Goal: Task Accomplishment & Management: Complete application form

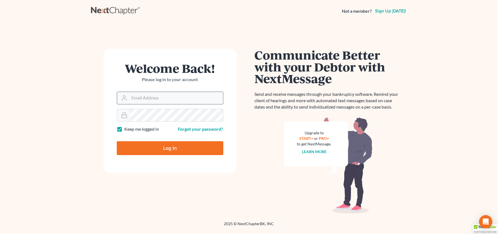
click at [130, 98] on input "Email Address" at bounding box center [176, 98] width 93 height 12
type input "[EMAIL_ADDRESS][DOMAIN_NAME]"
click at [117, 141] on input "Log In" at bounding box center [170, 148] width 107 height 14
type input "Thinking..."
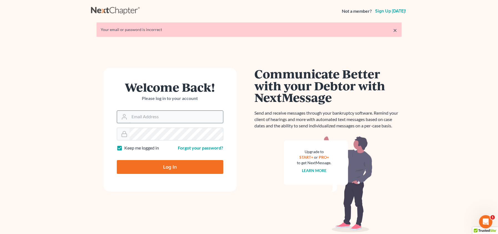
click at [132, 120] on input "Email Address" at bounding box center [176, 117] width 93 height 12
type input "[EMAIL_ADDRESS][DOMAIN_NAME]"
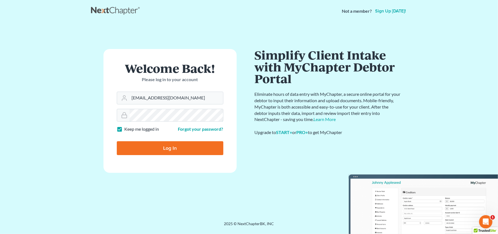
click at [117, 141] on input "Log In" at bounding box center [170, 148] width 107 height 14
type input "Thinking..."
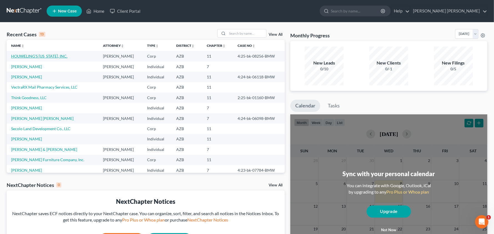
click at [39, 55] on link "HOUWELING'S [US_STATE], INC." at bounding box center [39, 56] width 56 height 5
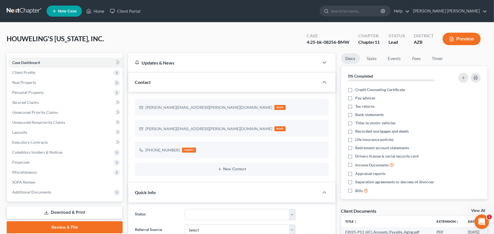
click at [479, 222] on icon "Open Intercom Messenger" at bounding box center [480, 221] width 9 height 9
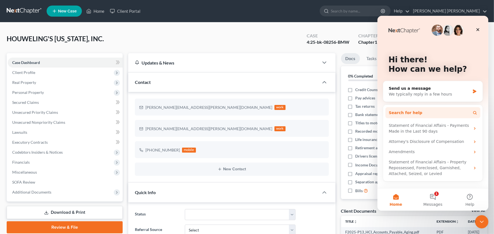
click at [418, 113] on button "Search for help" at bounding box center [432, 112] width 95 height 11
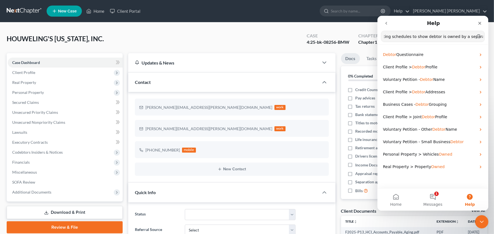
scroll to position [0, 12]
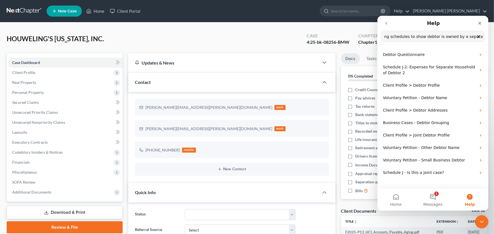
click at [420, 37] on input "updating schedules to show debtor is owned by a separate entity" at bounding box center [432, 36] width 103 height 11
type input "updating schedules to show business debtor is owned by a separate entity"
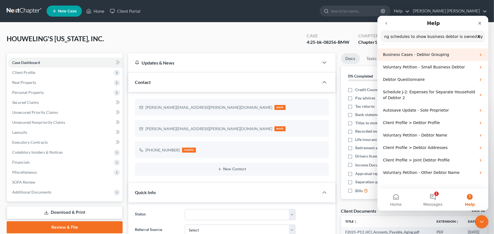
scroll to position [0, 0]
click at [414, 58] on div "Business Cases - Debtor Grouping" at bounding box center [432, 54] width 111 height 12
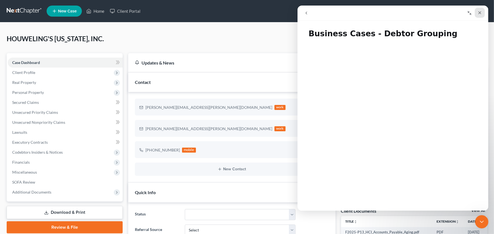
click at [478, 13] on icon "Close" at bounding box center [479, 12] width 3 height 3
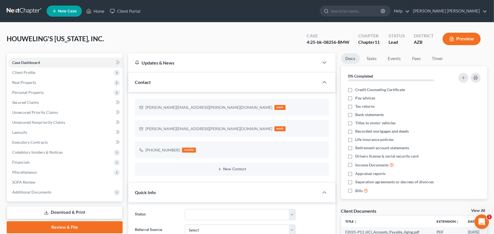
click at [481, 224] on icon "Open Intercom Messenger" at bounding box center [480, 221] width 9 height 9
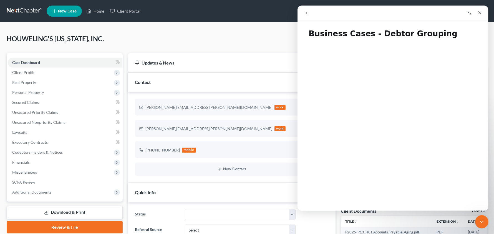
click at [306, 14] on icon "go back" at bounding box center [306, 13] width 4 height 4
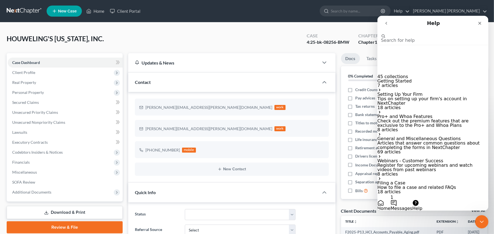
click at [417, 79] on p "Getting Started" at bounding box center [432, 81] width 111 height 4
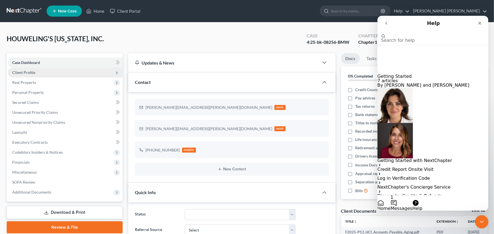
click at [27, 73] on span "Client Profile" at bounding box center [23, 72] width 23 height 5
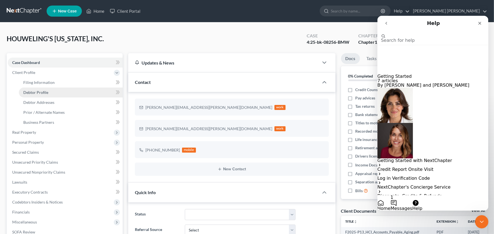
click at [35, 93] on span "Debtor Profile" at bounding box center [35, 92] width 25 height 5
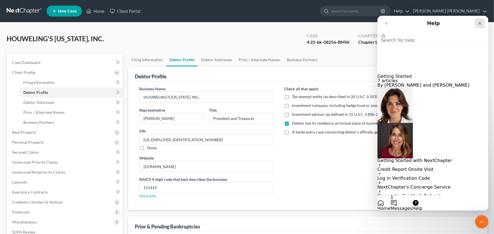
click at [479, 26] on div "Close" at bounding box center [479, 23] width 10 height 10
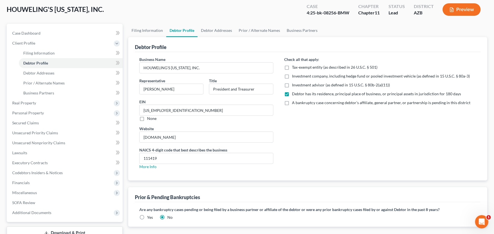
scroll to position [22, 0]
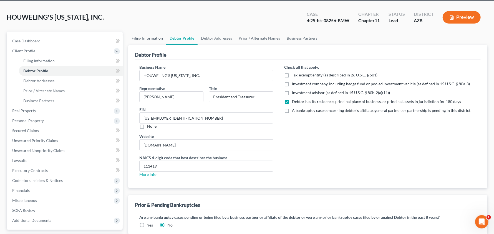
click at [156, 40] on link "Filing Information" at bounding box center [147, 38] width 38 height 13
select select "3"
select select "1"
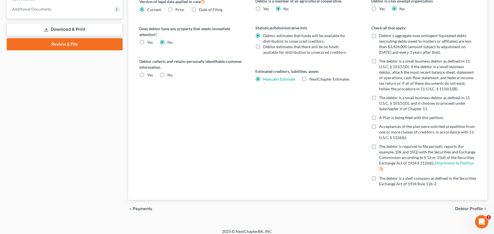
scroll to position [238, 0]
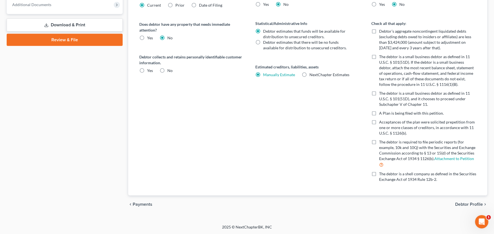
click at [470, 204] on span "Debtor Profile" at bounding box center [469, 204] width 28 height 4
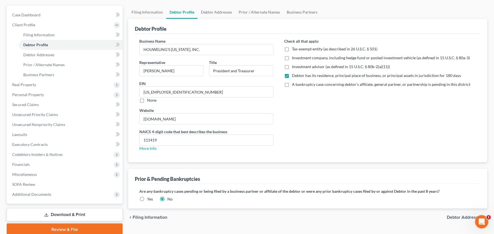
scroll to position [70, 0]
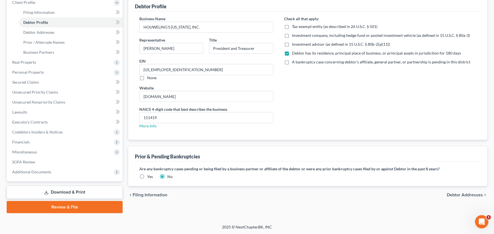
click at [469, 196] on span "Debtor Addresses" at bounding box center [465, 195] width 36 height 4
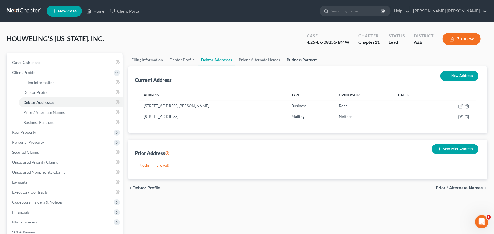
click at [291, 59] on link "Business Partners" at bounding box center [301, 59] width 37 height 13
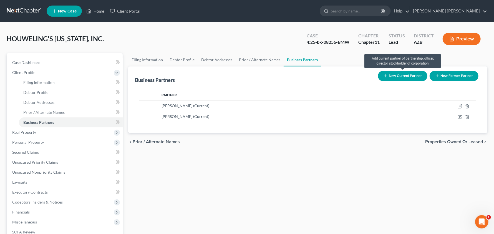
click at [395, 74] on button "New Current Partner" at bounding box center [402, 76] width 49 height 10
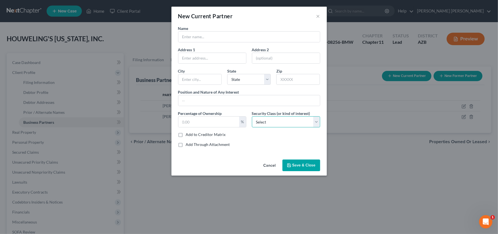
click at [319, 121] on select "Select Select Common Stockholder General Partner Limited Partner Managing Membe…" at bounding box center [286, 121] width 68 height 11
click at [353, 163] on div "New Current Partner × Name Address 1 Address 2 City State State AL AK AR AZ CA …" at bounding box center [249, 117] width 498 height 234
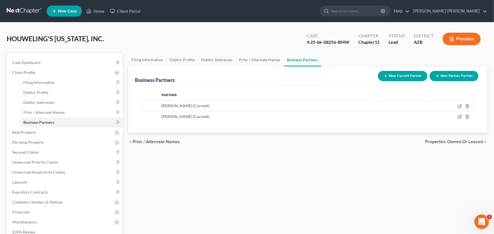
click at [483, 221] on icon "Open Intercom Messenger" at bounding box center [480, 221] width 9 height 9
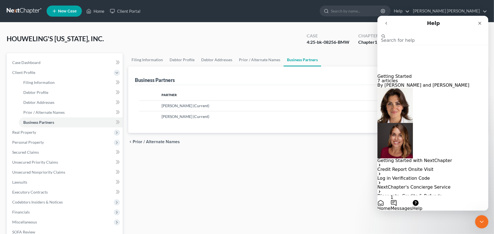
click at [412, 34] on input "Search for help" at bounding box center [408, 30] width 55 height 5
type input "how to update schedules when business debtor is owned by another entity"
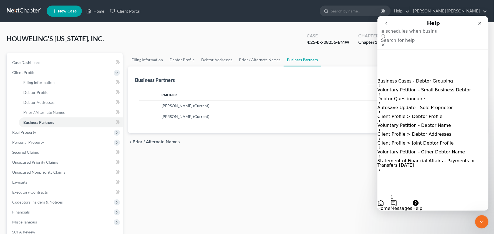
scroll to position [0, 0]
click at [421, 78] on span "Business Cases - Debtor Grouping" at bounding box center [415, 80] width 76 height 5
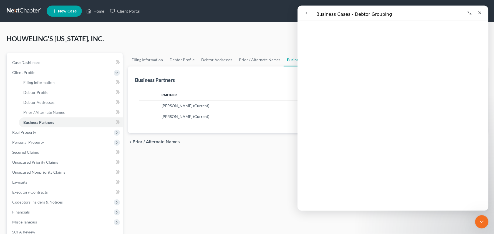
scroll to position [34, 0]
click at [305, 15] on icon "go back" at bounding box center [306, 13] width 4 height 4
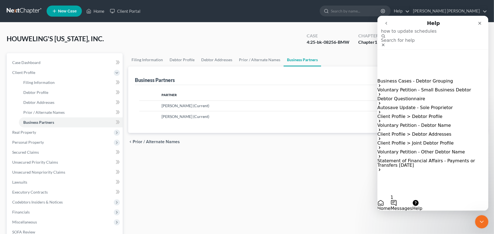
click at [417, 114] on span "Client Profile > Debtor Profile" at bounding box center [409, 116] width 65 height 5
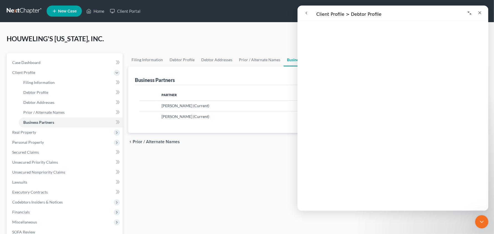
scroll to position [90, 0]
click at [304, 14] on icon "go back" at bounding box center [306, 13] width 4 height 4
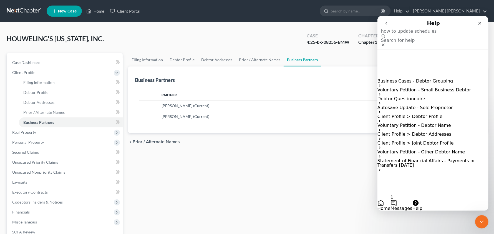
click at [408, 131] on span "Client Profile > Debtor Addresses" at bounding box center [414, 133] width 74 height 5
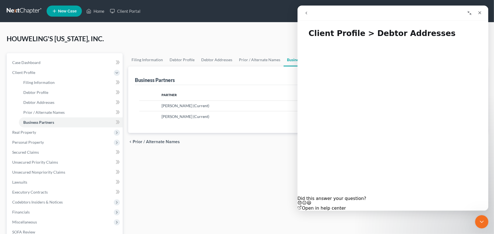
scroll to position [22, 0]
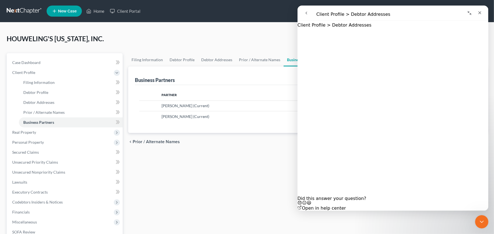
click at [306, 11] on icon "go back" at bounding box center [306, 13] width 4 height 4
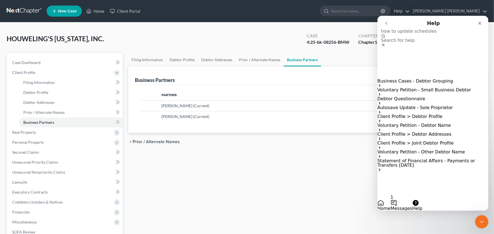
click at [445, 165] on span "Statement of Financial Affairs - Payments or Transfers Within 1 Year" at bounding box center [426, 163] width 98 height 10
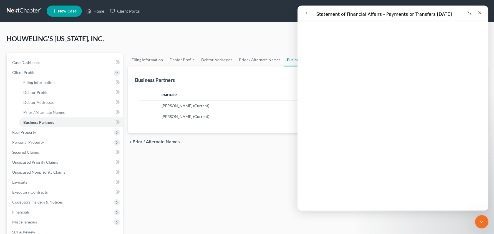
scroll to position [55, 0]
click at [305, 13] on icon "go back" at bounding box center [306, 13] width 2 height 3
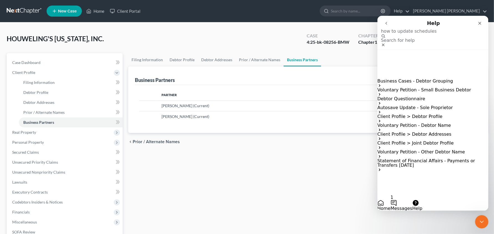
click at [396, 153] on span "Voluntary Petition - Other Debtor Name" at bounding box center [420, 151] width 87 height 5
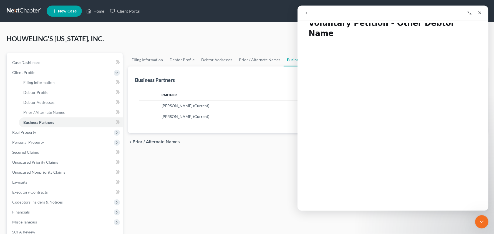
scroll to position [0, 0]
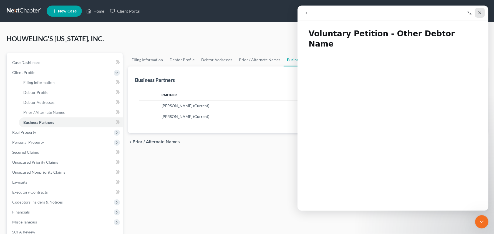
drag, startPoint x: 476, startPoint y: 14, endPoint x: 639, endPoint y: 45, distance: 165.7
click at [476, 14] on div "Close" at bounding box center [479, 13] width 10 height 10
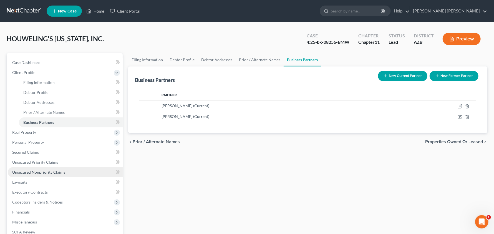
click at [55, 169] on link "Unsecured Nonpriority Claims" at bounding box center [65, 173] width 115 height 10
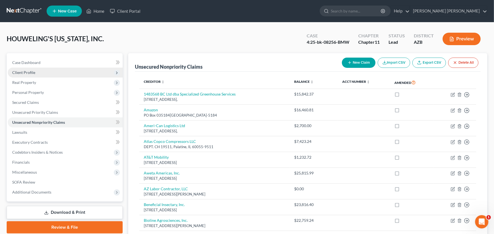
click at [29, 74] on span "Client Profile" at bounding box center [23, 72] width 23 height 5
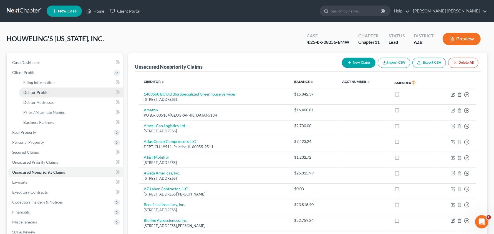
click at [41, 93] on span "Debtor Profile" at bounding box center [35, 92] width 25 height 5
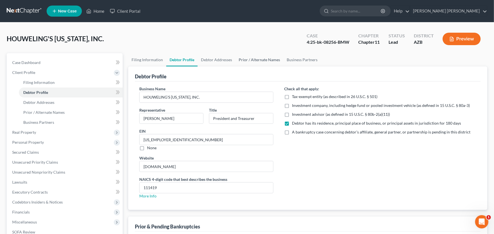
click at [267, 59] on link "Prior / Alternate Names" at bounding box center [259, 59] width 48 height 13
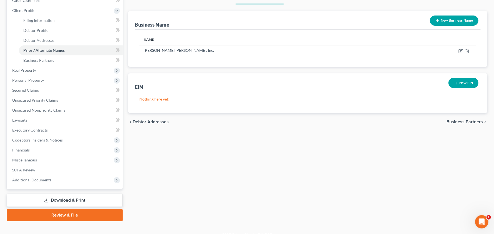
scroll to position [70, 0]
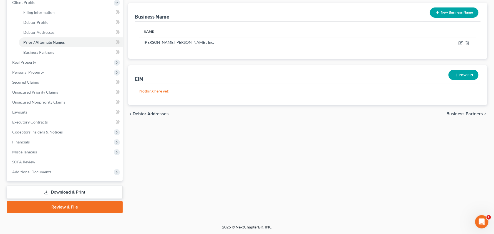
click at [62, 191] on link "Download & Print" at bounding box center [65, 192] width 116 height 13
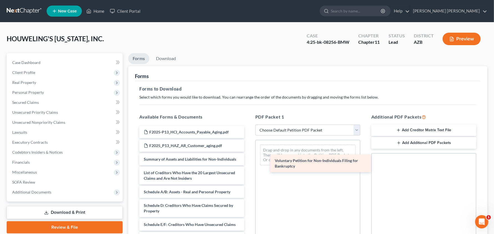
drag, startPoint x: 186, startPoint y: 165, endPoint x: 317, endPoint y: 166, distance: 130.9
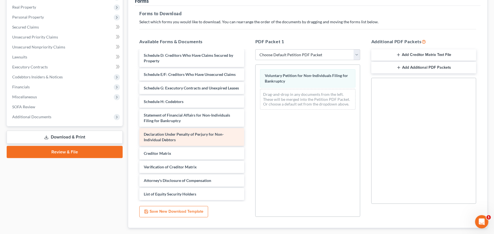
scroll to position [76, 0]
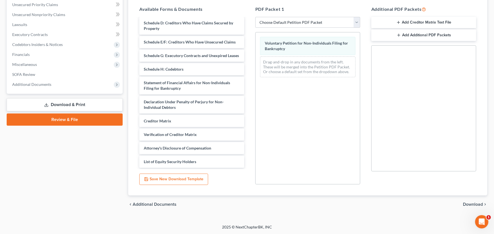
click at [475, 204] on span "Download" at bounding box center [473, 204] width 20 height 4
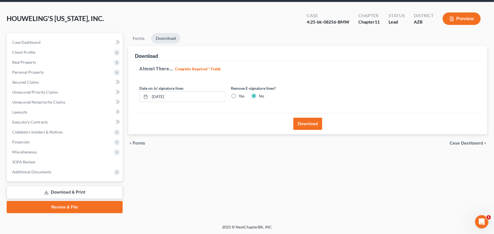
click at [239, 97] on label "Yes" at bounding box center [242, 96] width 6 height 6
click at [241, 97] on input "Yes" at bounding box center [243, 95] width 4 height 4
radio input "true"
radio input "false"
click at [313, 123] on button "Download" at bounding box center [307, 124] width 29 height 12
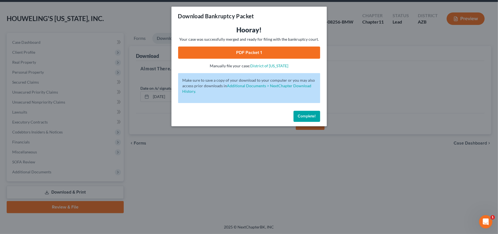
click at [251, 52] on link "PDF Packet 1" at bounding box center [249, 53] width 142 height 12
click at [308, 118] on span "Complete!" at bounding box center [307, 116] width 18 height 5
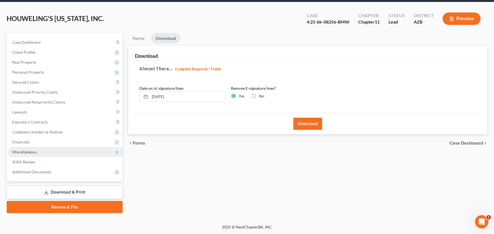
click at [19, 153] on span "Miscellaneous" at bounding box center [24, 152] width 25 height 5
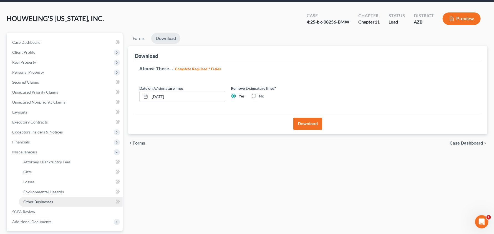
click at [32, 202] on span "Other Businesses" at bounding box center [38, 202] width 30 height 5
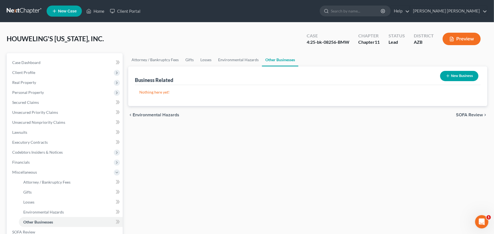
click at [450, 78] on button "New Business" at bounding box center [459, 76] width 38 height 10
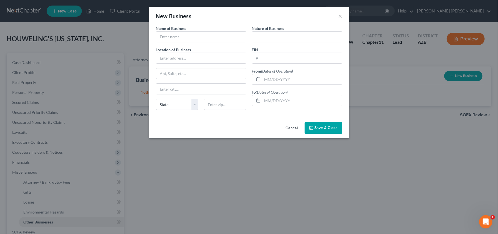
click at [338, 16] on div "New Business ×" at bounding box center [249, 16] width 200 height 19
click at [339, 17] on button "×" at bounding box center [340, 16] width 4 height 7
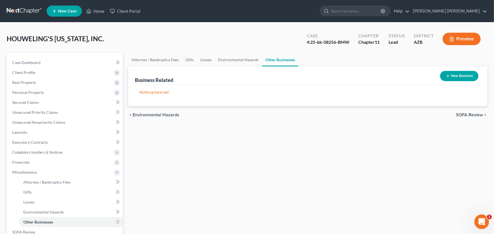
click at [476, 222] on icon "Open Intercom Messenger" at bounding box center [480, 221] width 9 height 9
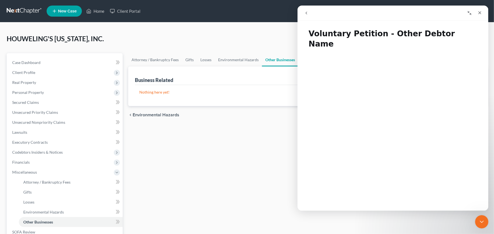
click at [305, 14] on icon "go back" at bounding box center [306, 13] width 4 height 4
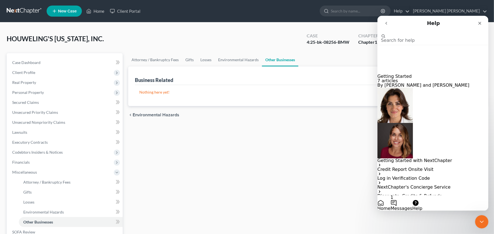
click at [421, 34] on input "Search for help" at bounding box center [408, 30] width 55 height 5
paste input "how to update schedules when business debtor is owned by another entity"
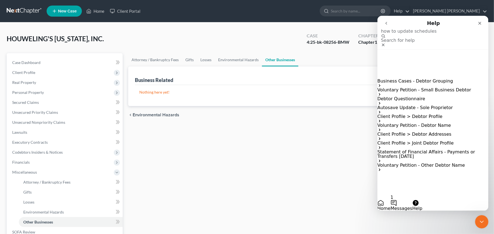
drag, startPoint x: 398, startPoint y: 37, endPoint x: 733, endPoint y: 50, distance: 335.6
click at [377, 34] on html "Help how to update schedules when business debtor is owned by another entity Se…" at bounding box center [432, 113] width 111 height 195
click at [395, 34] on input "how to update schedules when business debtor is owned by another entity" at bounding box center [408, 30] width 55 height 5
click at [396, 34] on input "how to update schedules when business debtor is owned by another entity" at bounding box center [408, 30] width 55 height 5
drag, startPoint x: 396, startPoint y: 36, endPoint x: 442, endPoint y: 37, distance: 45.5
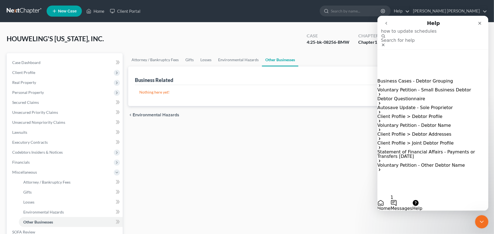
click at [426, 34] on input "how to update schedules when business debtor is owned by another entity" at bounding box center [408, 30] width 55 height 5
click at [430, 34] on input "how to update schedules when business debtor is owned by another entity" at bounding box center [408, 30] width 55 height 5
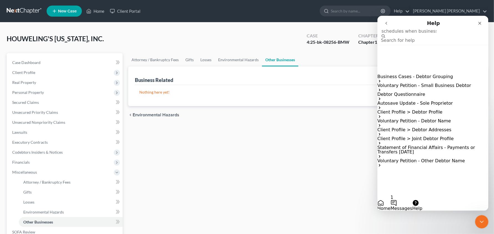
scroll to position [0, 35]
type input "how to update schedules when business debtor is owned by another company"
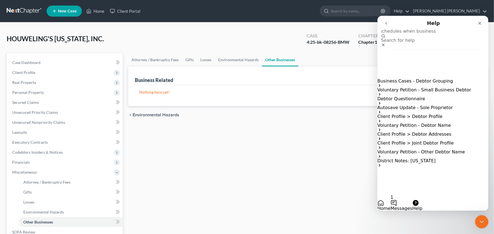
scroll to position [0, 0]
click at [27, 83] on span "Real Property" at bounding box center [24, 82] width 24 height 5
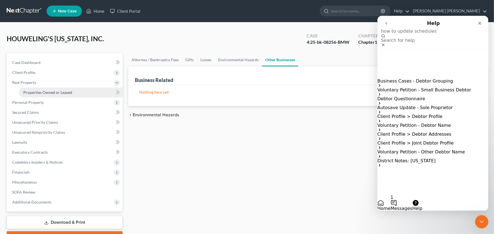
click at [39, 94] on span "Properties Owned or Leased" at bounding box center [47, 92] width 49 height 5
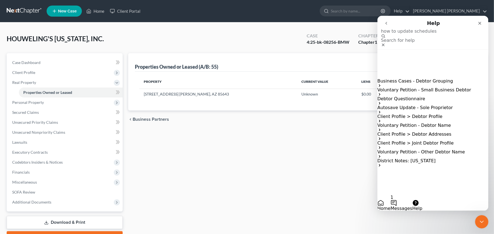
click at [333, 158] on div "Properties Owned or Leased (A/B: 55) New Property Property Current Value Liens …" at bounding box center [307, 148] width 364 height 191
click at [483, 219] on icon "Close Intercom Messenger" at bounding box center [480, 221] width 7 height 7
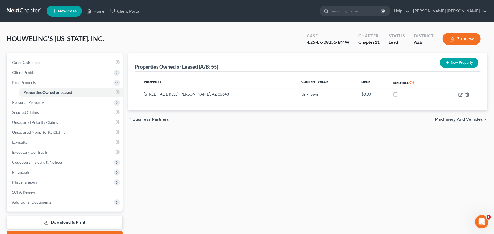
click at [458, 61] on button "New Property" at bounding box center [459, 63] width 39 height 10
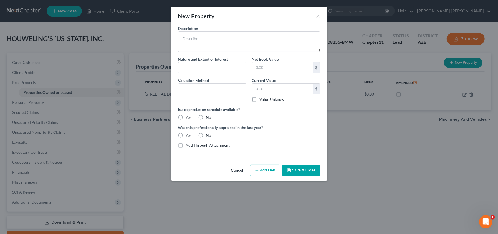
click at [316, 18] on div "New Property ×" at bounding box center [248, 16] width 155 height 19
click at [317, 18] on button "×" at bounding box center [318, 16] width 4 height 7
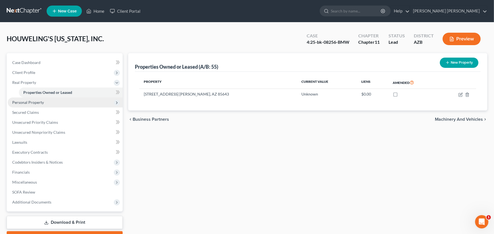
click at [40, 102] on span "Personal Property" at bounding box center [28, 102] width 32 height 5
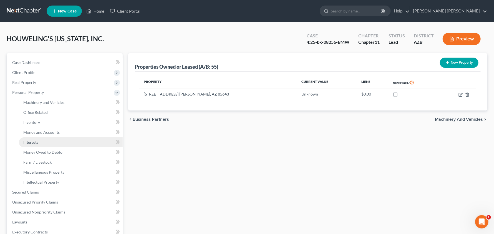
click at [36, 142] on span "Interests" at bounding box center [30, 142] width 15 height 5
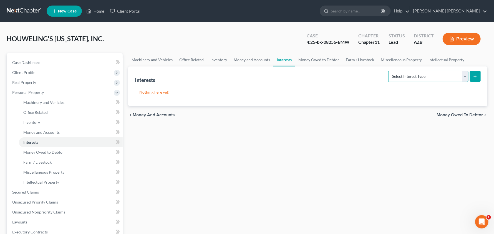
click at [465, 77] on select "Select Interest Type Bond (A/B: 16) Incorporated Business (A/B: 15) Insurance P…" at bounding box center [428, 76] width 80 height 11
click at [465, 76] on select "Select Interest Type Bond (A/B: 16) Incorporated Business (A/B: 15) Insurance P…" at bounding box center [428, 76] width 80 height 11
click at [465, 77] on select "Select Interest Type Bond (A/B: 16) Incorporated Business (A/B: 15) Insurance P…" at bounding box center [428, 76] width 80 height 11
select select "incorporated_business"
click at [389, 71] on select "Select Interest Type Bond (A/B: 16) Incorporated Business (A/B: 15) Insurance P…" at bounding box center [428, 76] width 80 height 11
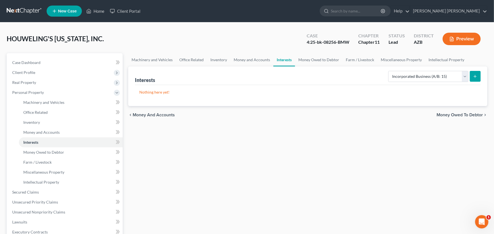
click at [474, 77] on line "submit" at bounding box center [475, 77] width 2 height 0
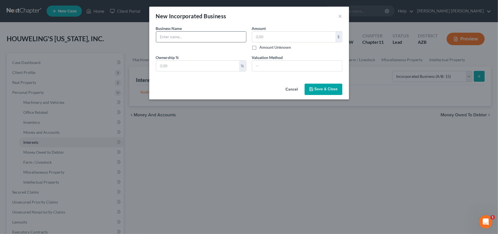
click at [214, 40] on input "text" at bounding box center [201, 37] width 90 height 11
click at [195, 38] on input "Glass Greenhouse INvestments, Inc." at bounding box center [201, 37] width 90 height 11
type input "Glass Greenhouse Investments, Inc."
click at [214, 64] on input "text" at bounding box center [197, 66] width 83 height 11
type input "100"
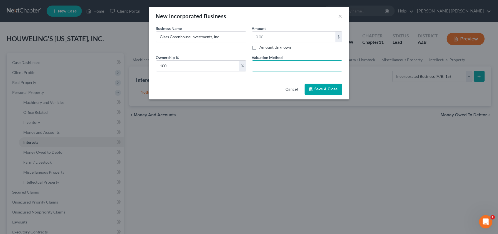
click at [321, 90] on span "Save & Close" at bounding box center [326, 89] width 23 height 5
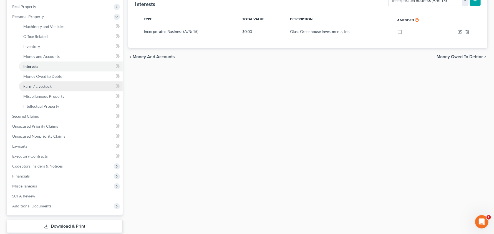
scroll to position [83, 0]
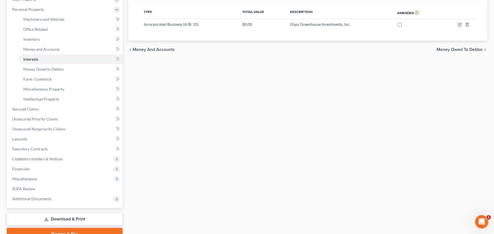
click at [64, 217] on link "Download & Print" at bounding box center [65, 219] width 116 height 13
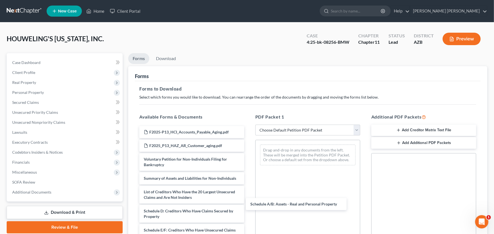
drag, startPoint x: 181, startPoint y: 216, endPoint x: 288, endPoint y: 203, distance: 107.3
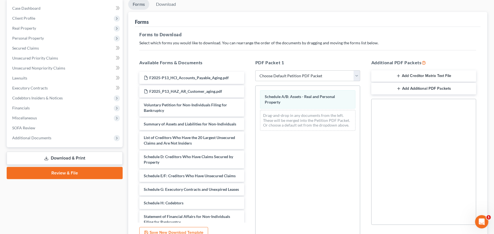
scroll to position [108, 0]
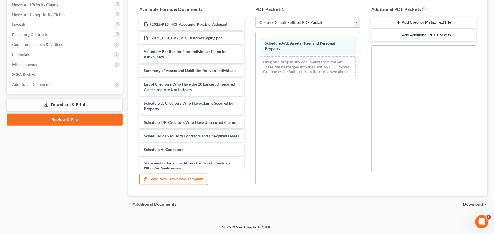
click at [475, 204] on span "Download" at bounding box center [473, 204] width 20 height 4
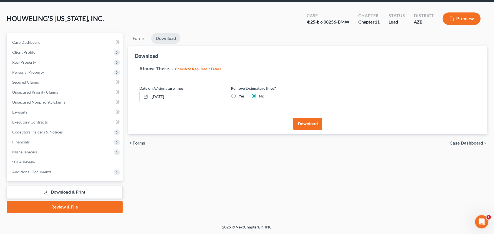
click at [239, 94] on label "Yes" at bounding box center [242, 96] width 6 height 6
click at [241, 94] on input "Yes" at bounding box center [243, 95] width 4 height 4
radio input "true"
radio input "false"
click at [308, 123] on button "Download" at bounding box center [307, 124] width 29 height 12
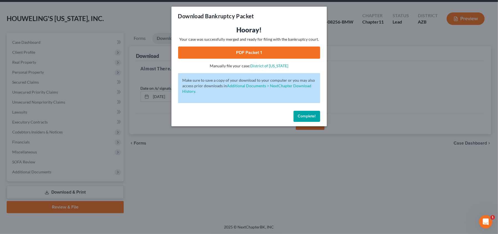
click at [260, 53] on link "PDF Packet 1" at bounding box center [249, 53] width 142 height 12
click at [313, 115] on span "Complete!" at bounding box center [307, 116] width 18 height 5
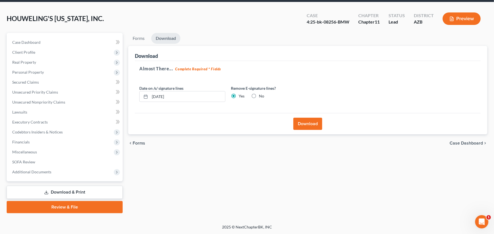
click at [73, 193] on link "Download & Print" at bounding box center [65, 192] width 116 height 13
click at [17, 112] on span "Lawsuits" at bounding box center [19, 112] width 15 height 5
